Goal: Information Seeking & Learning: Learn about a topic

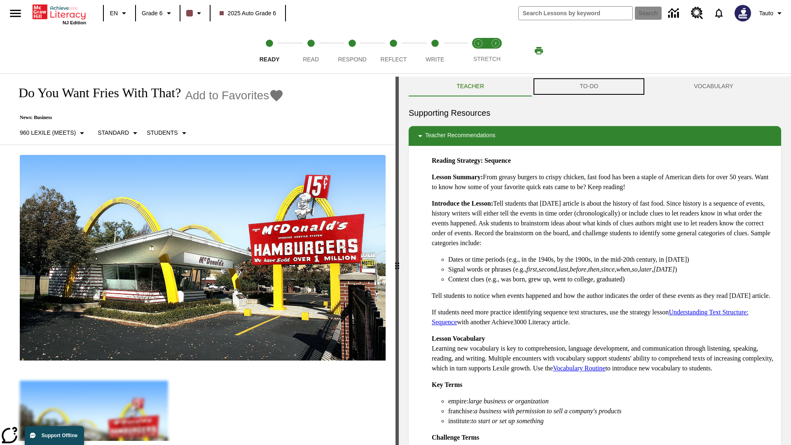
click at [589, 87] on button "TO-DO" at bounding box center [589, 87] width 114 height 20
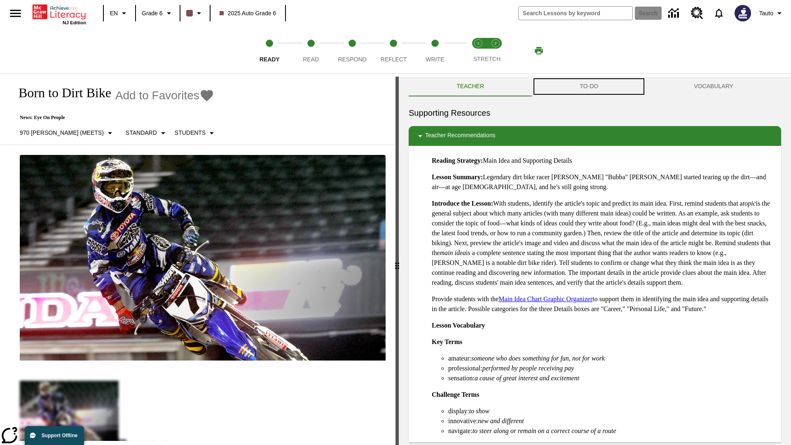
click at [589, 87] on button "TO-DO" at bounding box center [589, 87] width 114 height 20
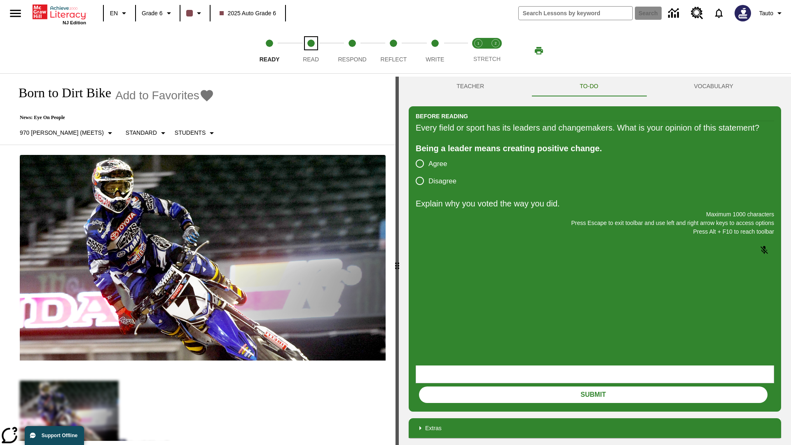
click at [311, 51] on span "Read" at bounding box center [311, 56] width 16 height 15
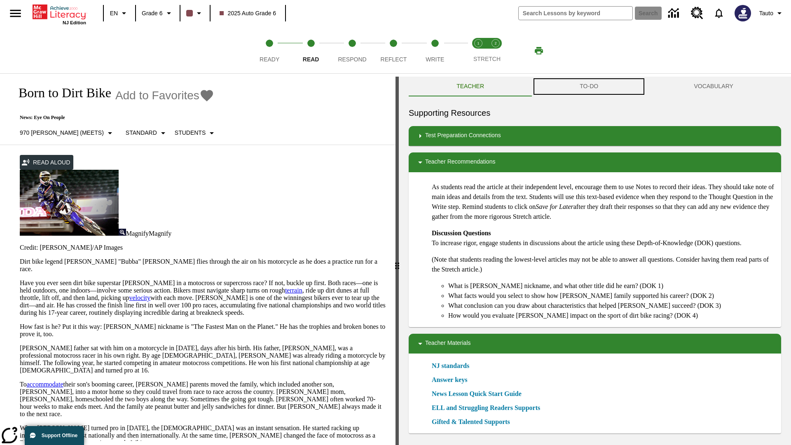
scroll to position [0, 0]
click at [589, 87] on button "TO-DO" at bounding box center [589, 87] width 114 height 20
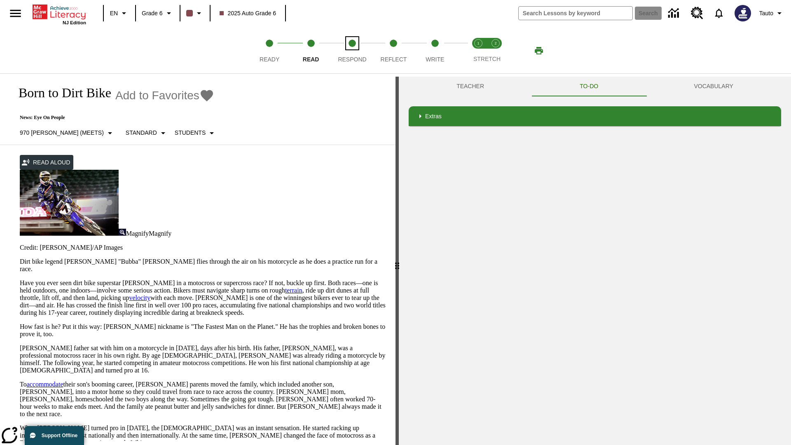
click at [352, 51] on span "Respond" at bounding box center [352, 56] width 28 height 15
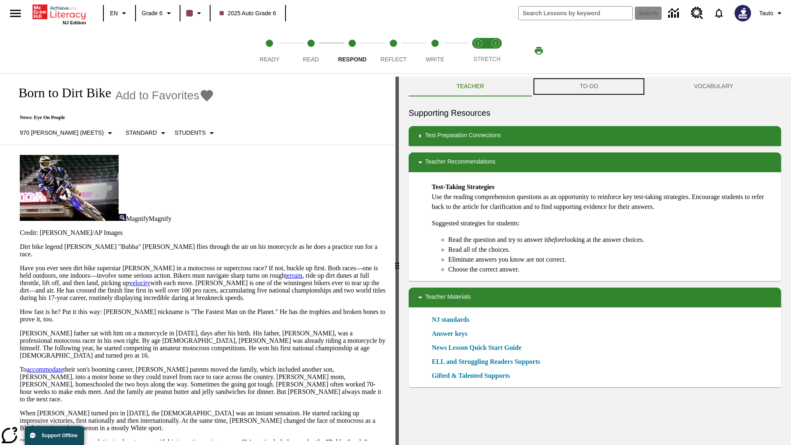
scroll to position [0, 0]
click at [589, 87] on button "TO-DO" at bounding box center [589, 87] width 114 height 20
